Goal: Transaction & Acquisition: Download file/media

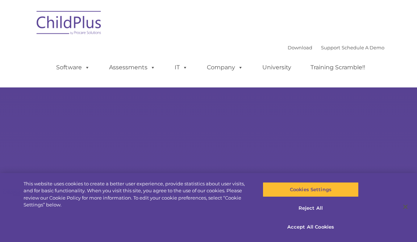
type input ""
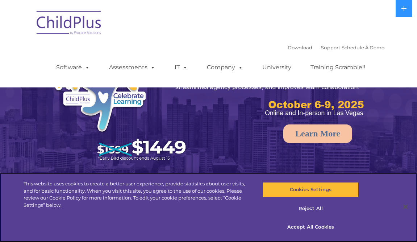
select select "MEDIUM"
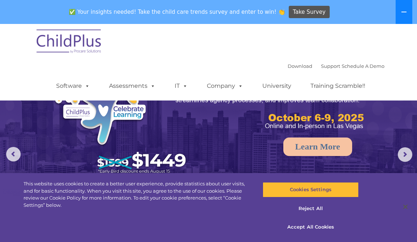
click at [407, 10] on icon at bounding box center [404, 12] width 6 height 6
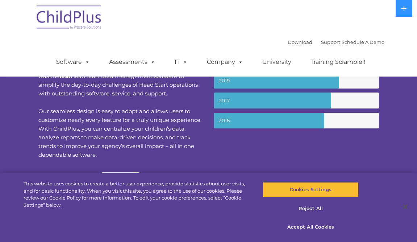
scroll to position [267, 0]
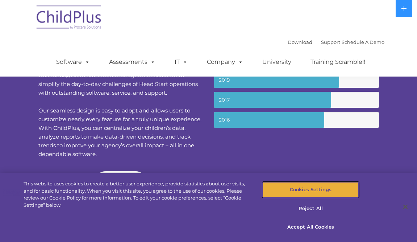
click at [318, 191] on button "Cookies Settings" at bounding box center [311, 189] width 96 height 15
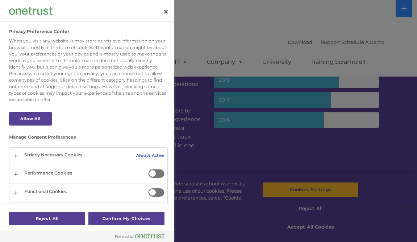
click at [252, 182] on div at bounding box center [208, 121] width 417 height 242
click at [164, 12] on button "Close" at bounding box center [166, 12] width 16 height 16
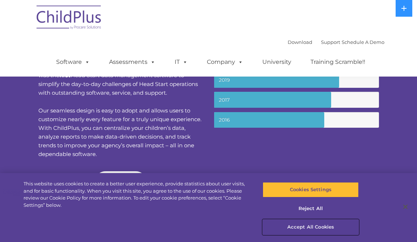
click at [315, 224] on button "Accept All Cookies" at bounding box center [311, 226] width 96 height 15
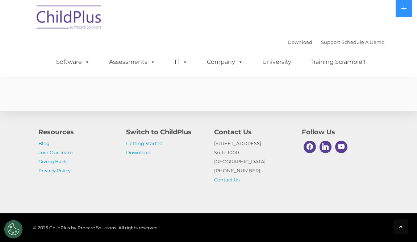
scroll to position [1400, 0]
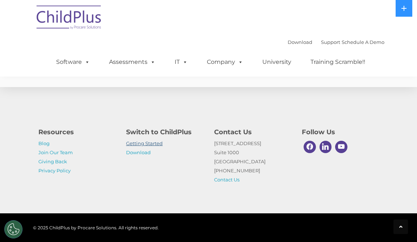
click at [153, 145] on link "Getting Started" at bounding box center [144, 143] width 37 height 6
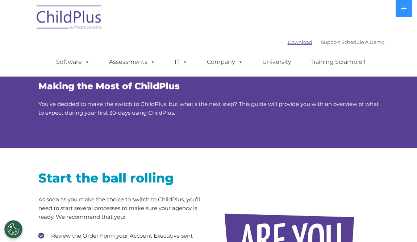
click at [288, 42] on link "Download" at bounding box center [300, 42] width 25 height 6
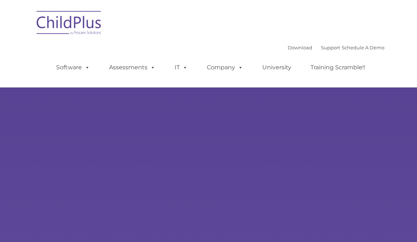
type input ""
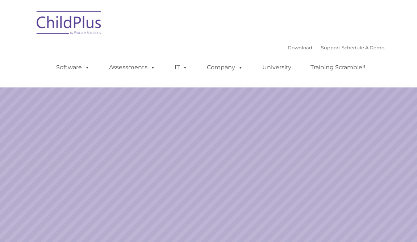
select select "MEDIUM"
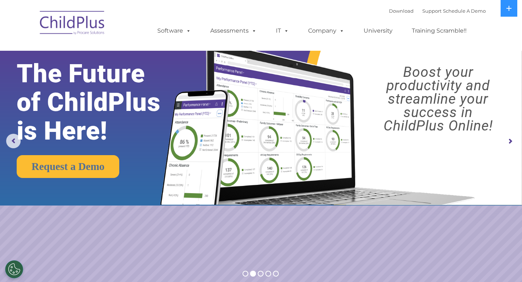
click at [394, 14] on div "Download Support | Schedule A Demo " at bounding box center [437, 10] width 97 height 11
click at [389, 9] on link "Download" at bounding box center [401, 11] width 25 height 6
